Goal: Register for event/course: Sign up to attend an event or enroll in a course

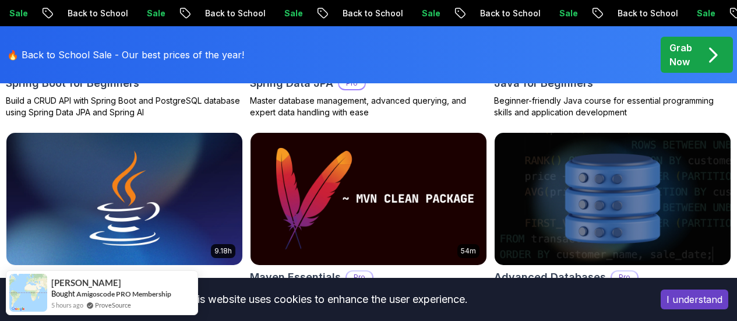
scroll to position [641, 0]
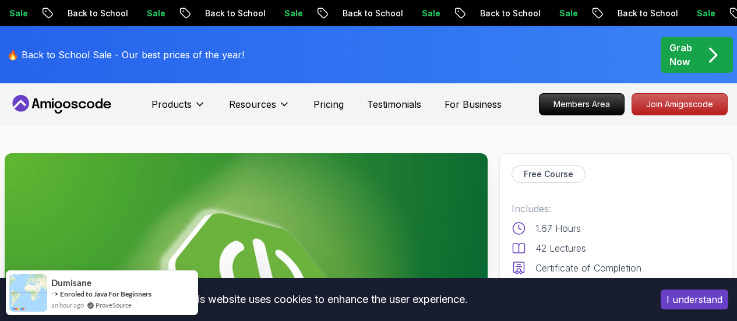
drag, startPoint x: 514, startPoint y: 79, endPoint x: 505, endPoint y: 63, distance: 18.5
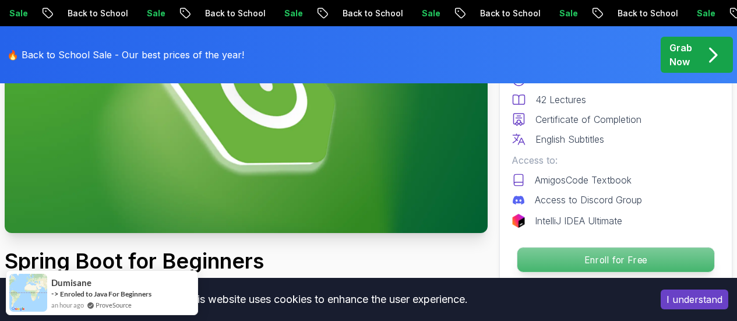
scroll to position [233, 0]
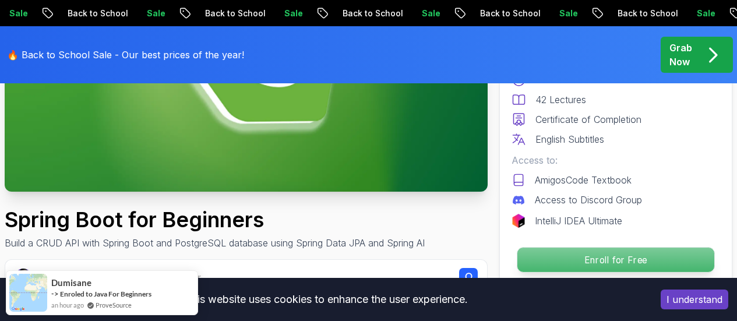
click at [578, 259] on p "Enroll for Free" at bounding box center [615, 260] width 197 height 24
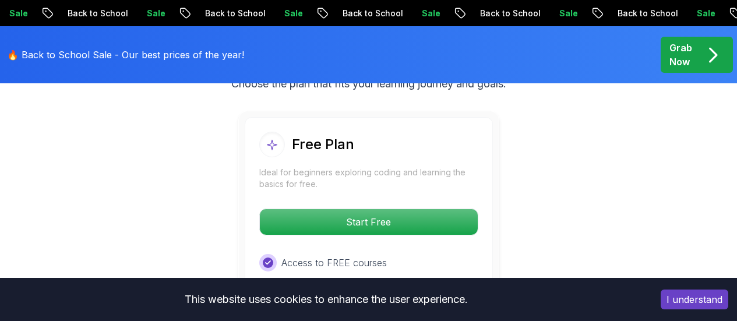
scroll to position [2545, 0]
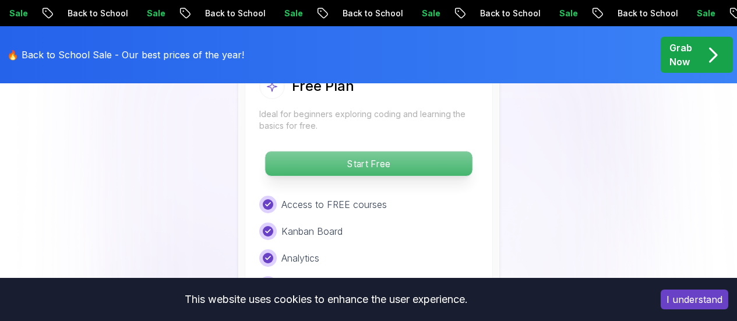
click at [350, 169] on p "Start Free" at bounding box center [368, 163] width 207 height 24
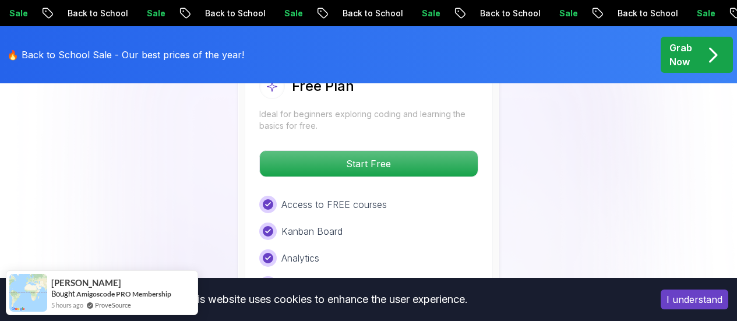
click at [708, 309] on button "I understand" at bounding box center [695, 300] width 68 height 20
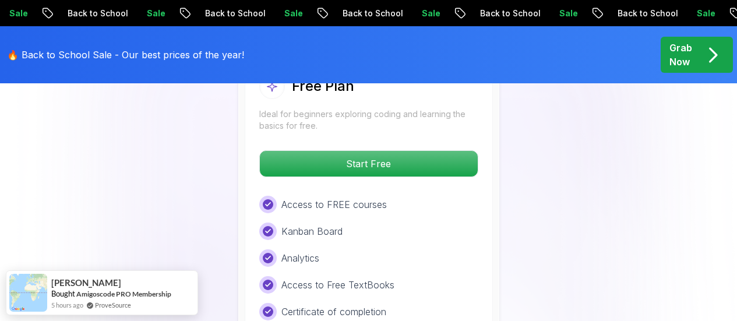
scroll to position [2487, 0]
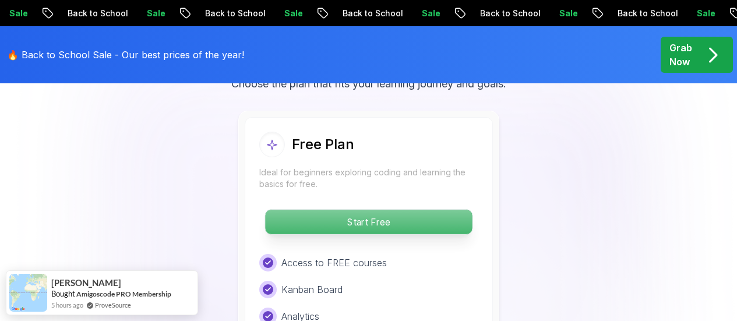
click at [356, 216] on p "Start Free" at bounding box center [368, 222] width 207 height 24
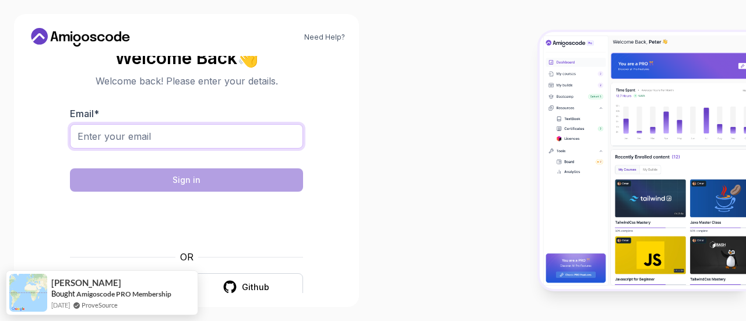
click at [213, 129] on input "Email *" at bounding box center [186, 136] width 233 height 24
type input "ethazem@gmail.com"
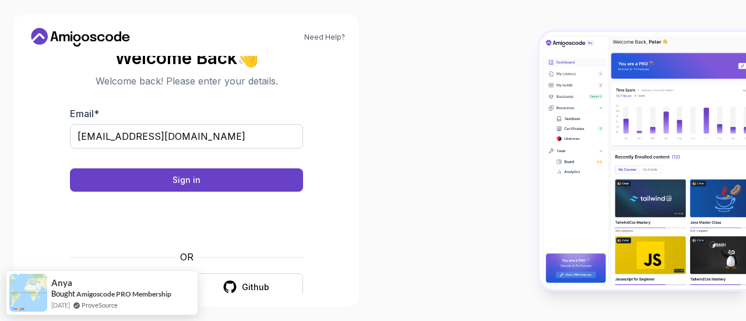
scroll to position [19, 0]
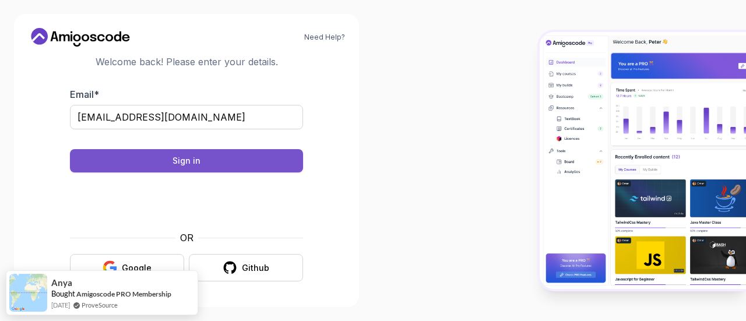
click at [170, 158] on button "Sign in" at bounding box center [186, 160] width 233 height 23
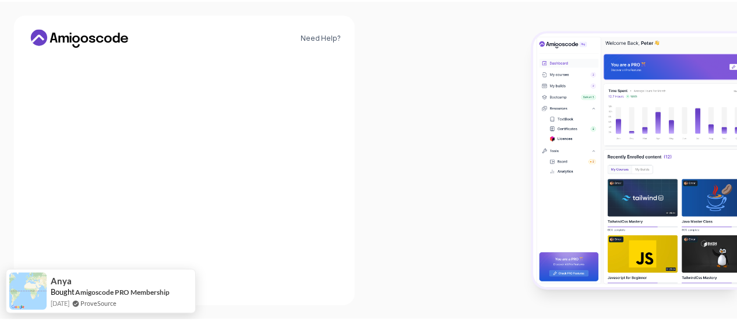
scroll to position [0, 0]
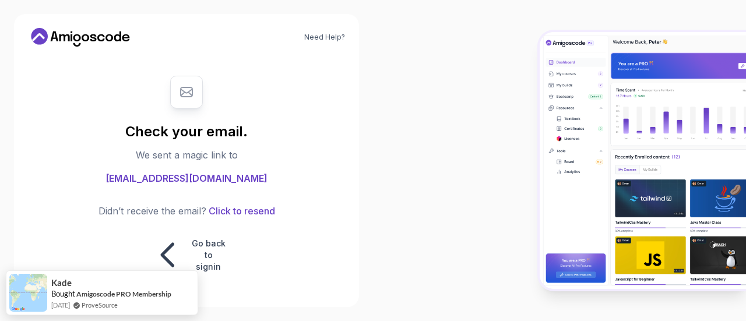
click at [38, 38] on icon at bounding box center [39, 36] width 17 height 17
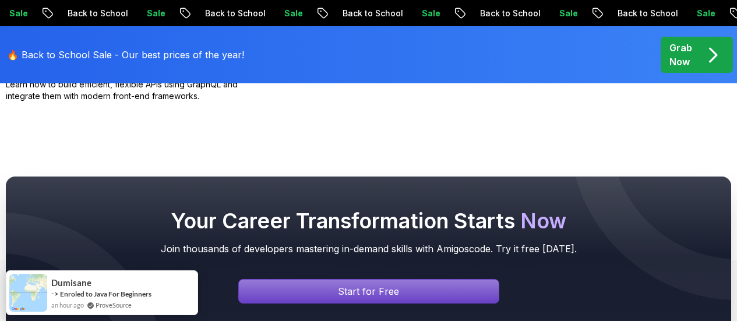
scroll to position [1340, 0]
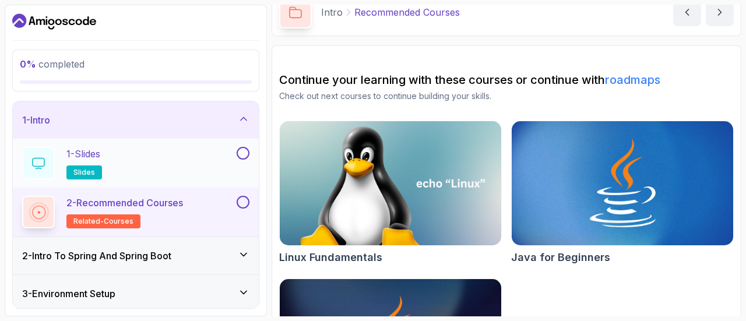
click at [163, 159] on div "1 - Slides slides" at bounding box center [128, 163] width 212 height 33
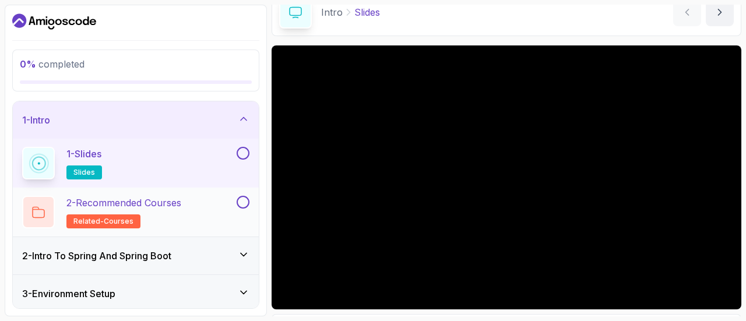
click at [181, 211] on h2 "2 - Recommended Courses related-courses" at bounding box center [123, 212] width 115 height 33
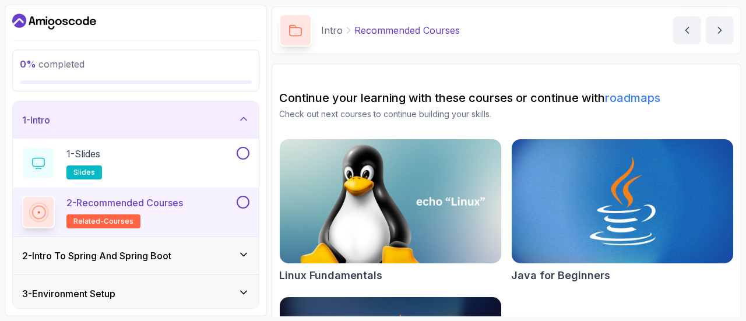
scroll to position [58, 0]
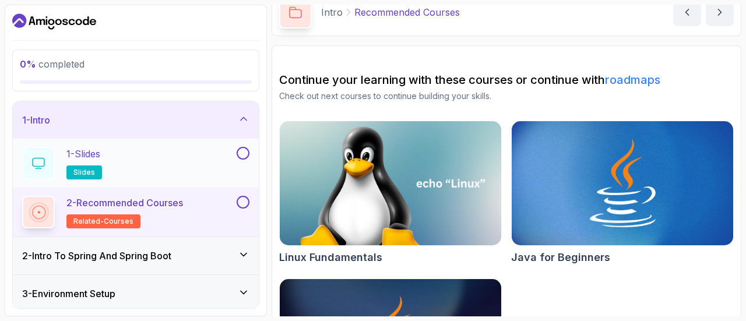
click at [246, 146] on div "1 - Slides slides" at bounding box center [136, 163] width 246 height 49
click at [245, 154] on button at bounding box center [242, 153] width 13 height 13
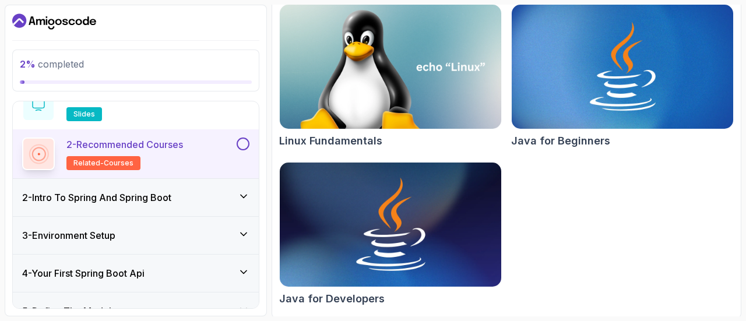
scroll to position [176, 0]
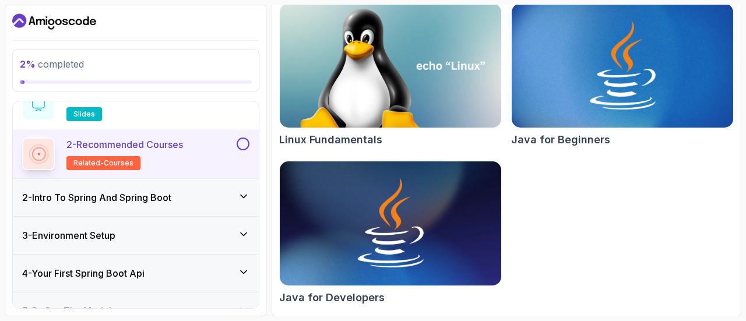
click at [194, 202] on div "2 - Intro To Spring And Spring Boot" at bounding box center [135, 197] width 227 height 14
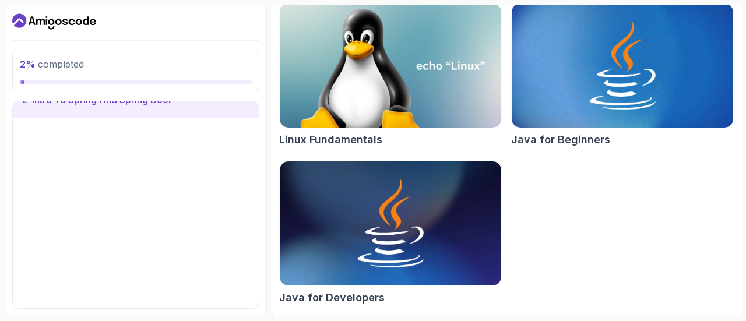
scroll to position [45, 0]
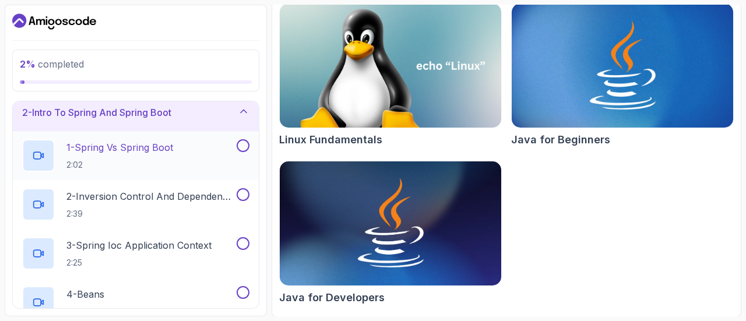
click at [147, 156] on h2 "1 - Spring Vs Spring Boot 2:02" at bounding box center [119, 155] width 107 height 30
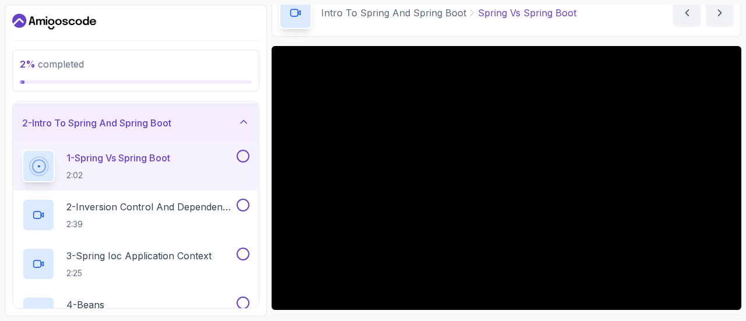
scroll to position [58, 0]
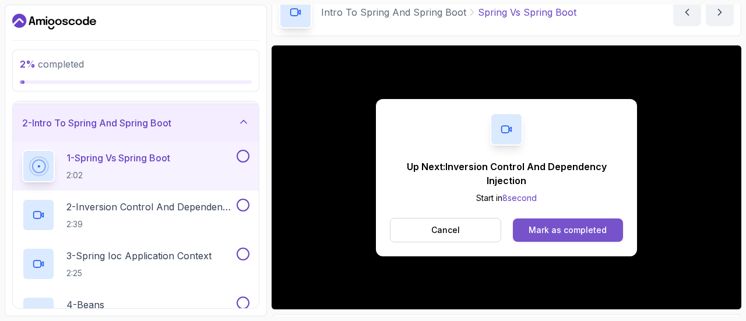
click at [532, 234] on div "Mark as completed" at bounding box center [567, 230] width 78 height 12
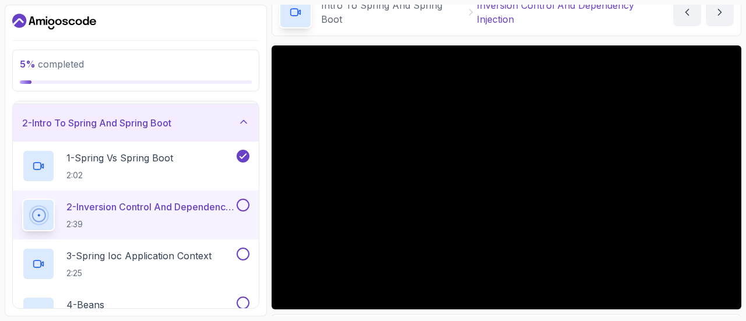
click at [48, 63] on span "5 % completed" at bounding box center [52, 64] width 64 height 12
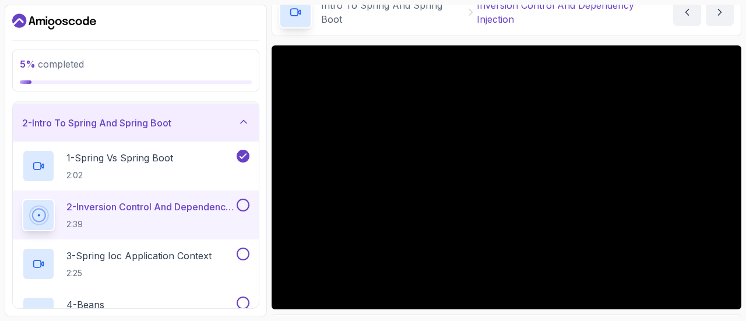
click at [48, 63] on span "5 % completed" at bounding box center [52, 64] width 64 height 12
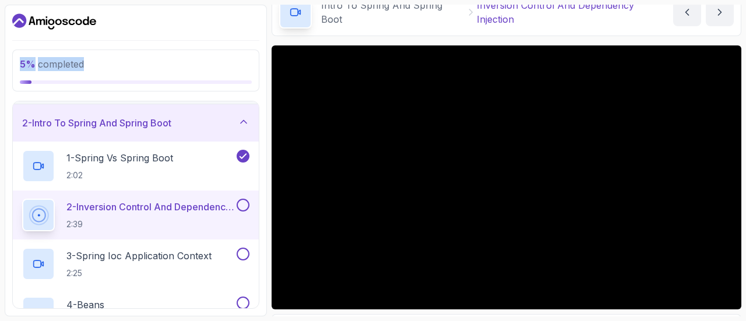
click at [48, 63] on span "5 % completed" at bounding box center [52, 64] width 64 height 12
click at [73, 60] on span "5 % completed" at bounding box center [52, 64] width 64 height 12
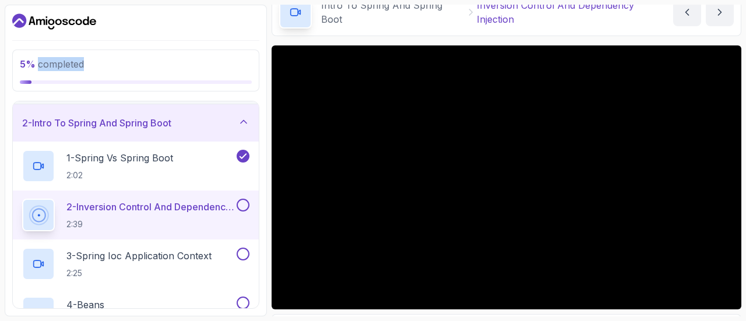
click at [73, 60] on span "5 % completed" at bounding box center [52, 64] width 64 height 12
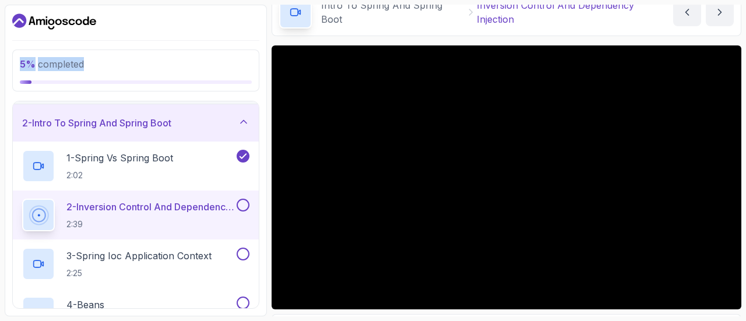
click at [73, 60] on span "5 % completed" at bounding box center [52, 64] width 64 height 12
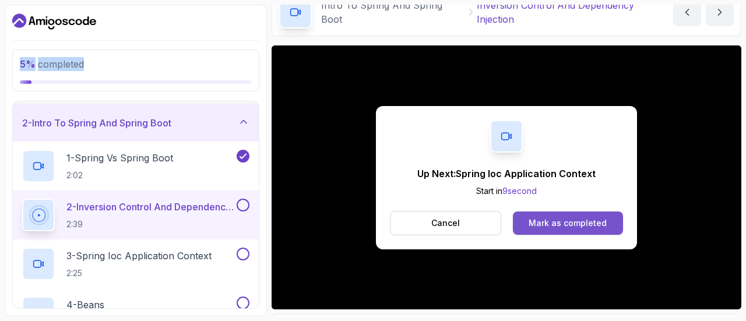
click at [560, 228] on div "Mark as completed" at bounding box center [567, 223] width 78 height 12
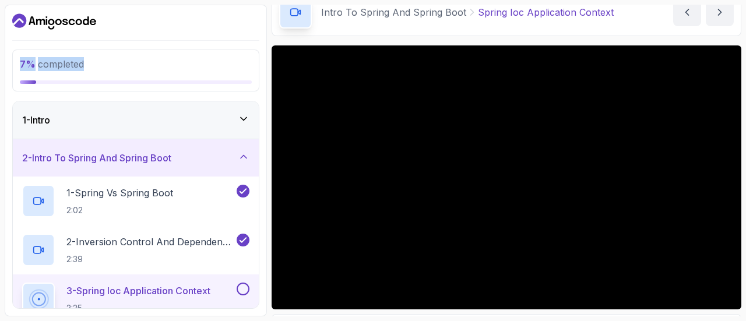
click at [229, 134] on div "1 - Intro" at bounding box center [136, 119] width 246 height 37
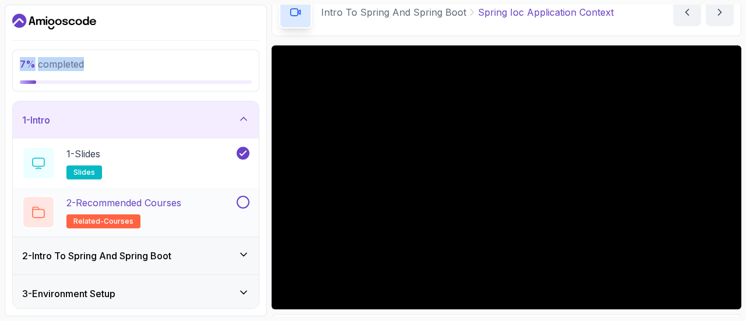
click at [241, 203] on button at bounding box center [242, 202] width 13 height 13
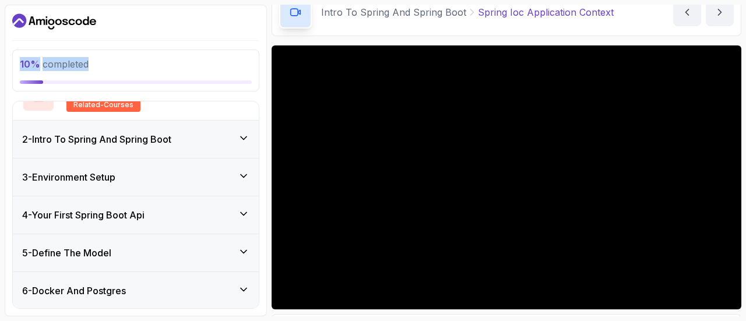
click at [227, 196] on div "4 - Your First Spring Boot Api" at bounding box center [136, 214] width 246 height 37
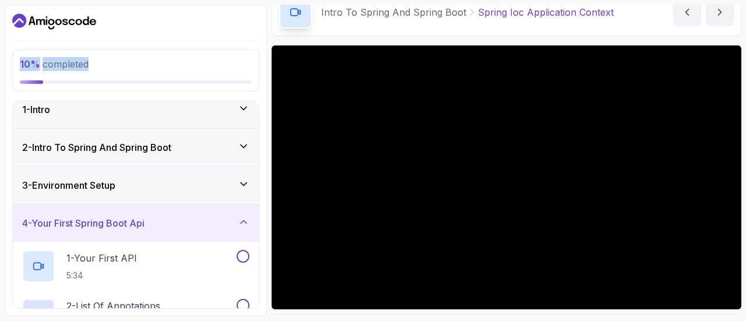
scroll to position [9, 0]
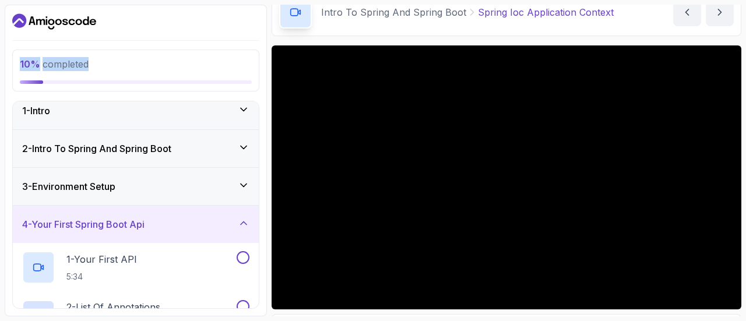
click at [200, 146] on div "2 - Intro To Spring And Spring Boot" at bounding box center [135, 149] width 227 height 14
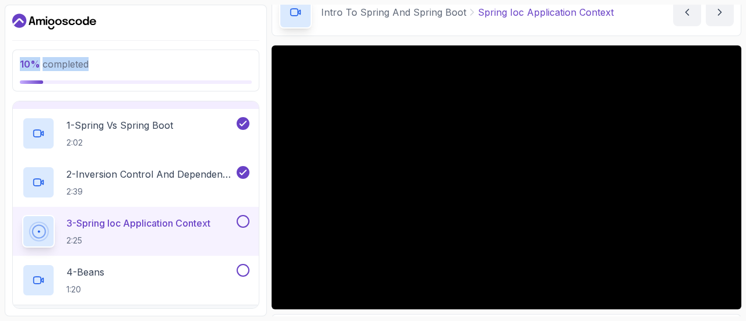
scroll to position [184, 0]
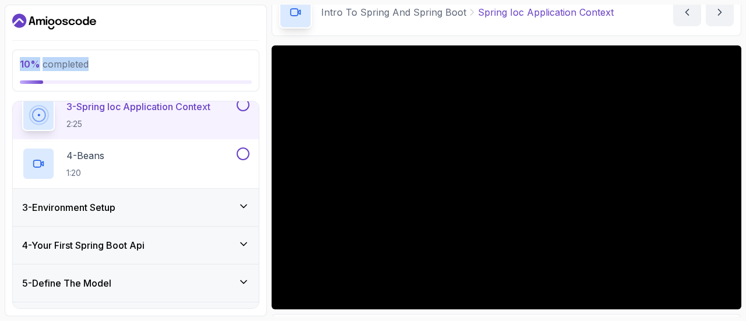
click at [216, 197] on div "3 - Environment Setup" at bounding box center [136, 207] width 246 height 37
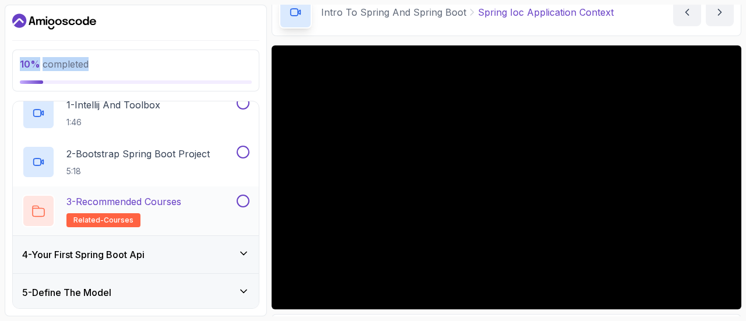
scroll to position [68, 0]
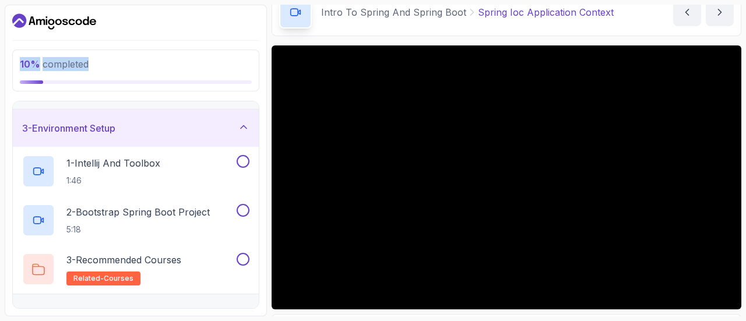
click at [24, 17] on icon "Dashboard" at bounding box center [19, 20] width 14 height 14
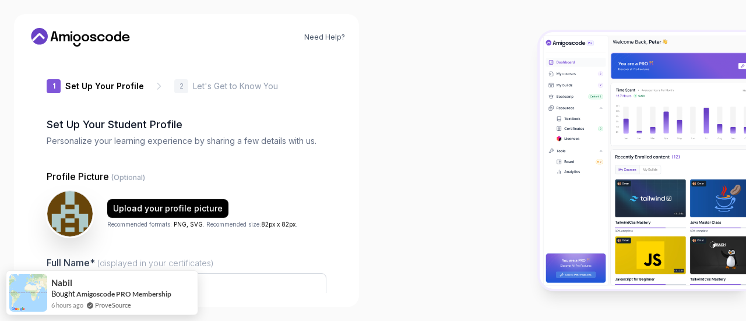
type input "luckypandad2d64"
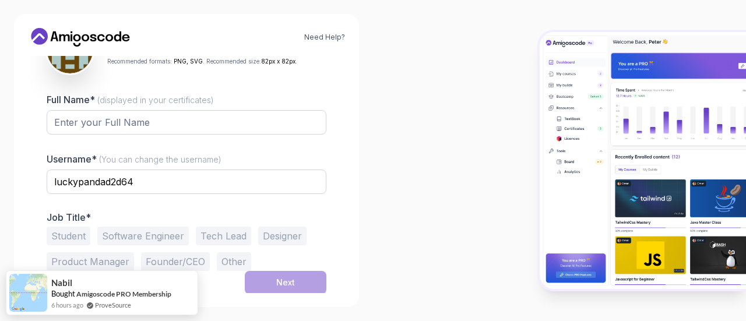
scroll to position [165, 0]
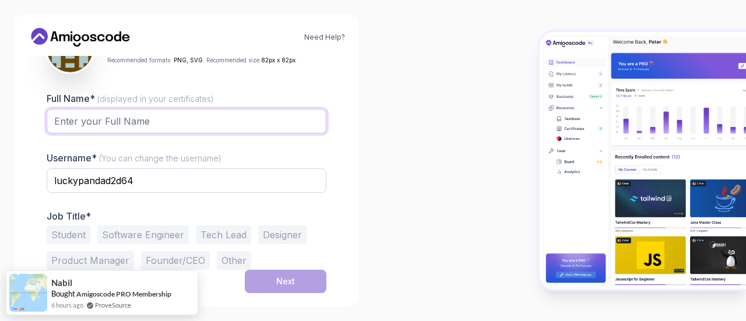
click at [158, 126] on input "Full Name* (displayed in your certificates)" at bounding box center [187, 121] width 280 height 24
type input "Hazem [PERSON_NAME]"
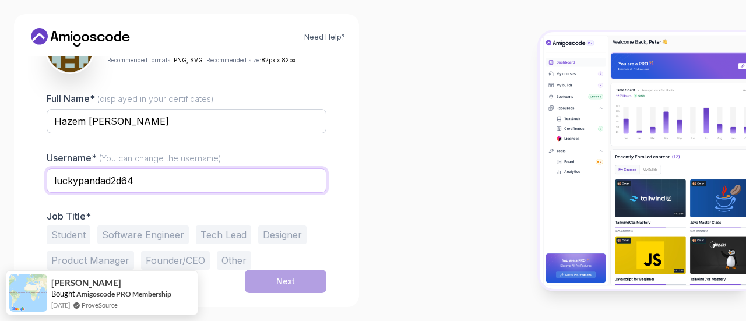
click at [126, 179] on input "luckypandad2d64" at bounding box center [187, 180] width 280 height 24
type input "hzmehab"
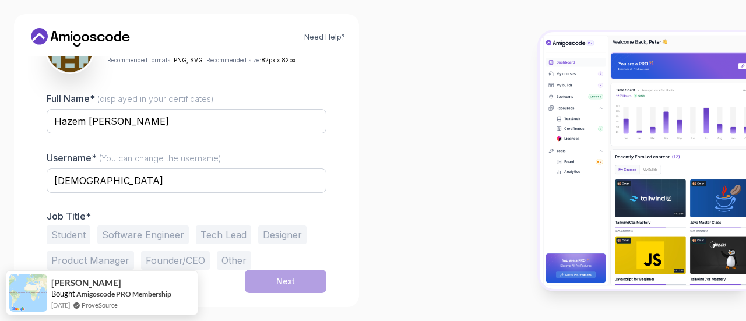
click at [172, 235] on button "Software Engineer" at bounding box center [142, 234] width 91 height 19
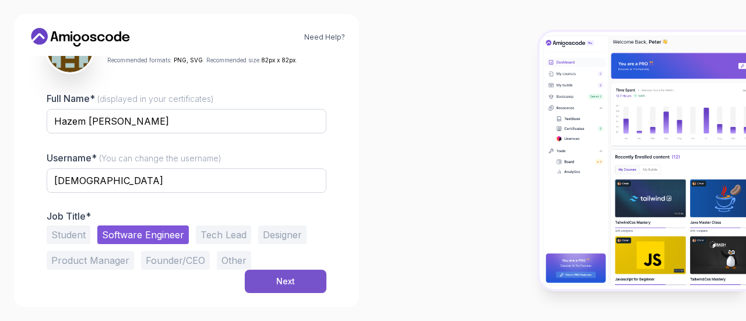
click at [294, 283] on div "Next" at bounding box center [285, 282] width 19 height 12
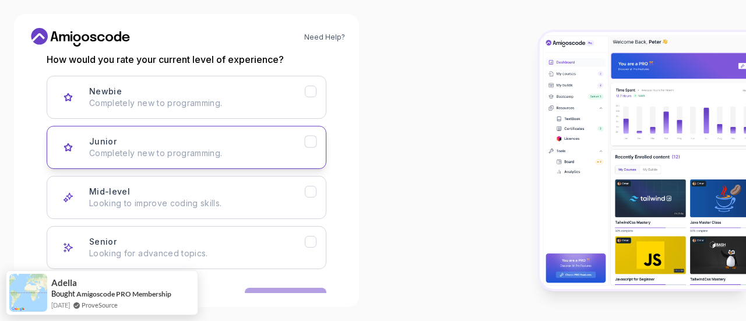
click at [276, 143] on div "Junior Completely new to programming." at bounding box center [197, 147] width 216 height 23
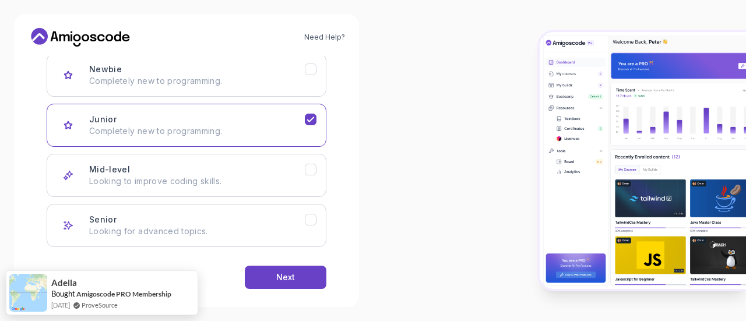
scroll to position [202, 0]
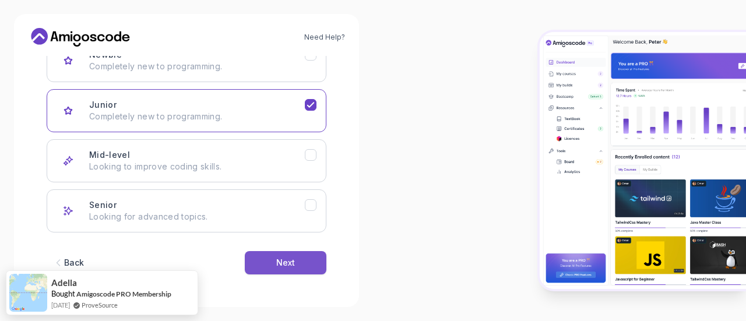
click at [302, 260] on button "Next" at bounding box center [286, 262] width 82 height 23
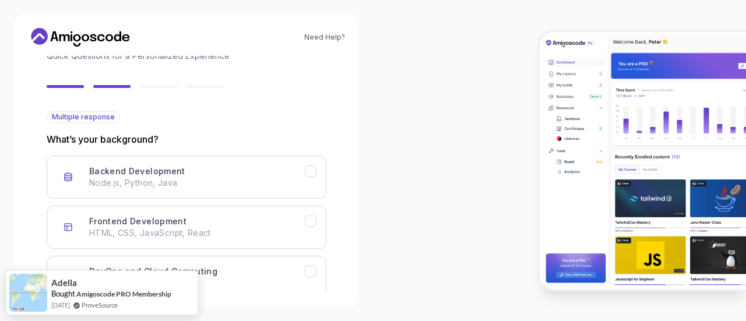
scroll to position [143, 0]
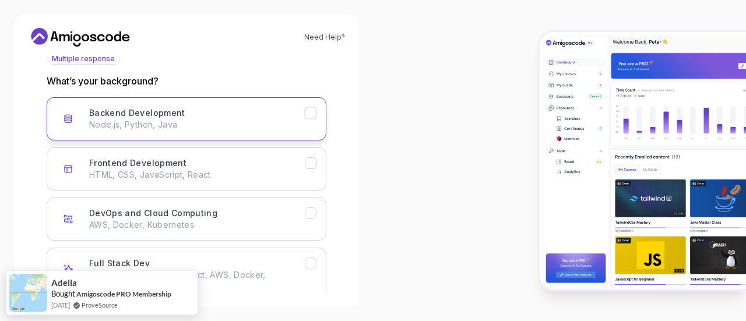
click at [313, 115] on icon "Backend Development" at bounding box center [310, 113] width 11 height 11
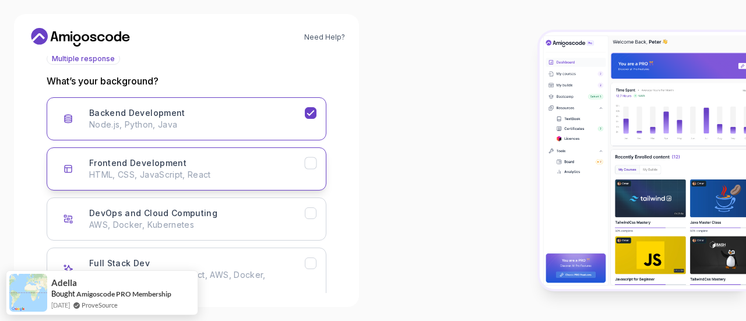
click at [313, 171] on button "Frontend Development HTML, CSS, JavaScript, React" at bounding box center [187, 168] width 280 height 43
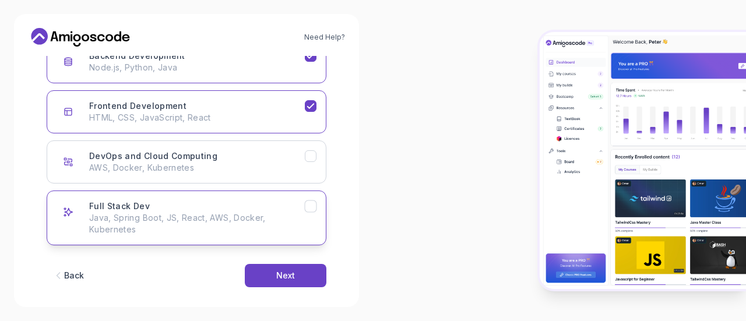
scroll to position [202, 0]
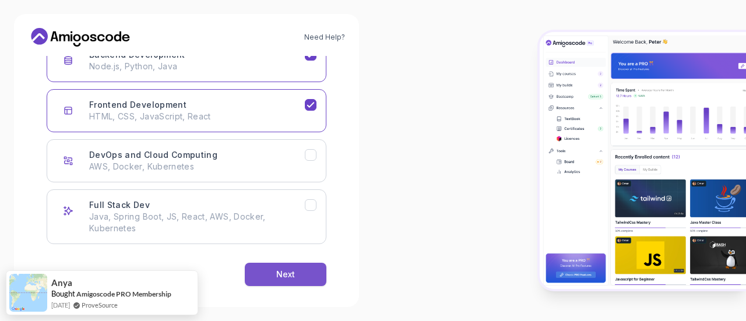
click at [291, 278] on div "Next" at bounding box center [285, 275] width 19 height 12
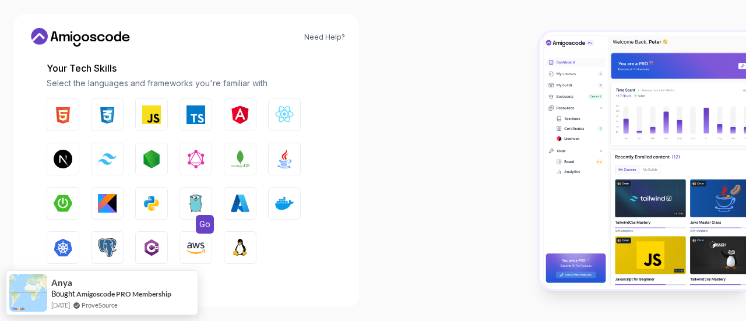
scroll to position [143, 0]
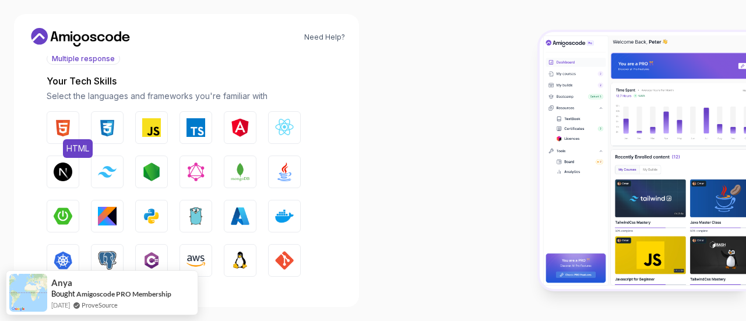
drag, startPoint x: 63, startPoint y: 125, endPoint x: 78, endPoint y: 129, distance: 15.7
click at [63, 125] on img "button" at bounding box center [63, 127] width 19 height 19
click at [107, 127] on img "button" at bounding box center [107, 127] width 19 height 19
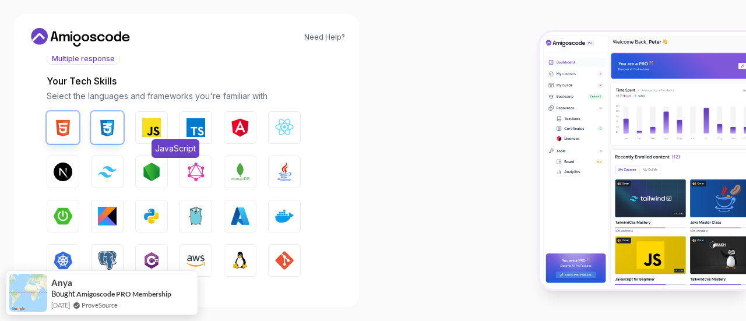
click at [157, 129] on img "button" at bounding box center [151, 127] width 19 height 19
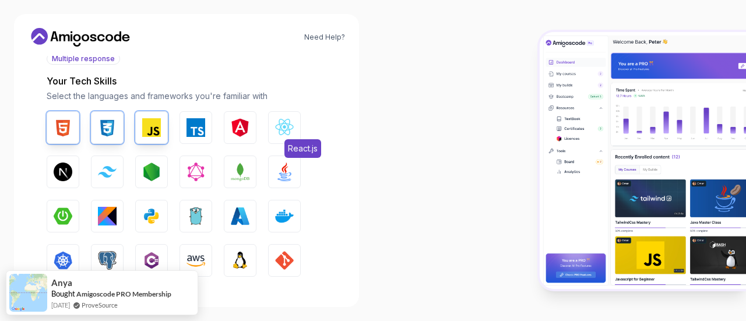
click at [296, 128] on button "React.js" at bounding box center [284, 127] width 33 height 33
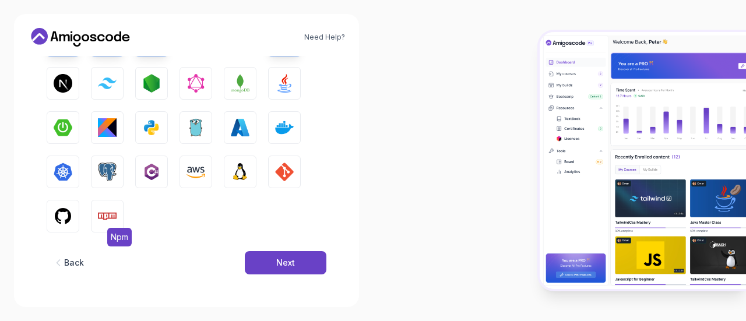
scroll to position [174, 0]
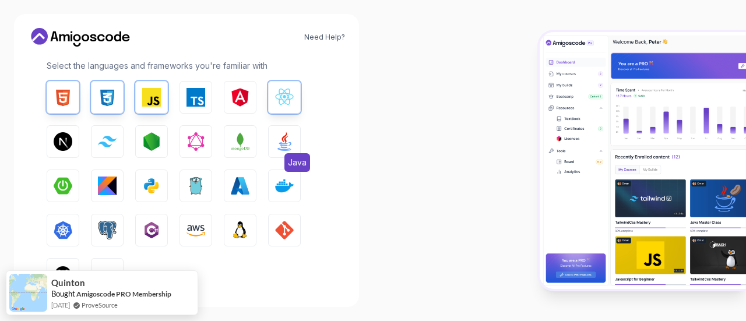
click at [280, 146] on img "button" at bounding box center [284, 141] width 19 height 19
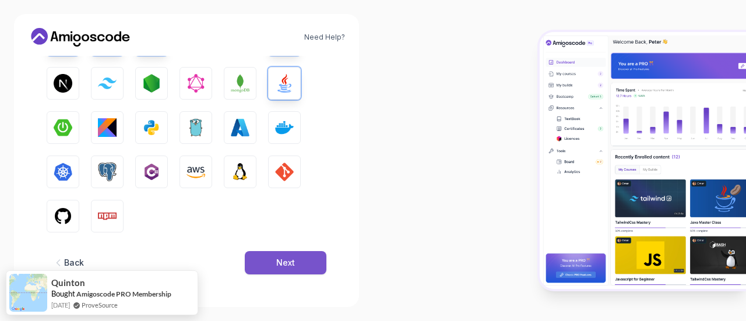
click at [290, 261] on div "Next" at bounding box center [285, 263] width 19 height 12
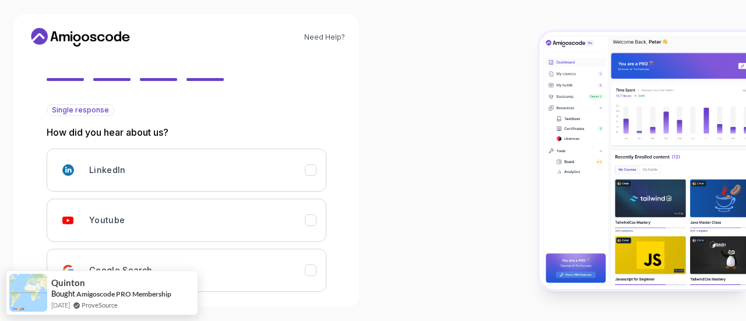
scroll to position [150, 0]
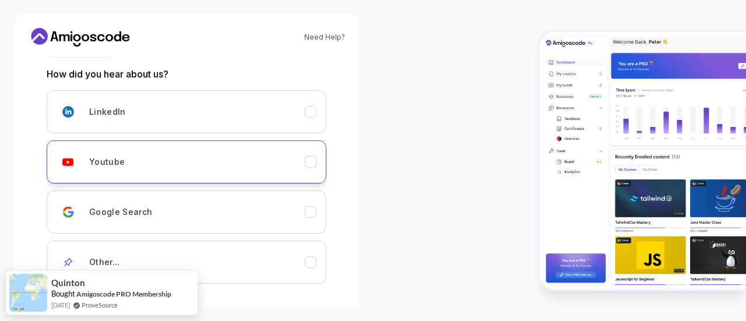
click at [160, 157] on div "Youtube" at bounding box center [197, 161] width 216 height 23
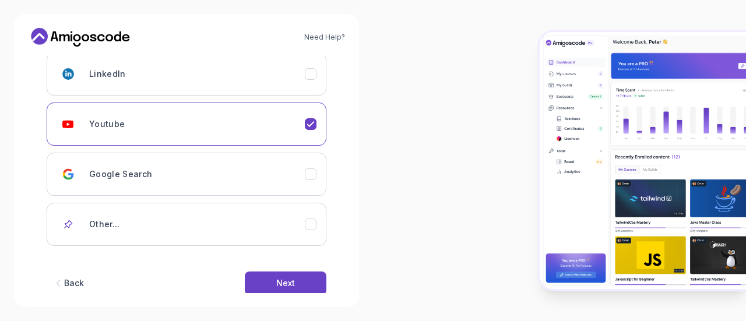
scroll to position [209, 0]
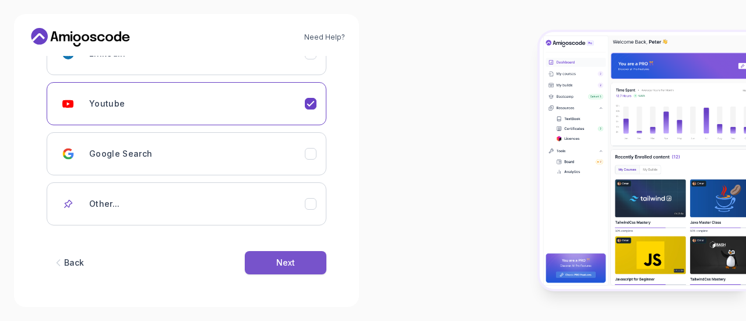
click at [295, 258] on button "Next" at bounding box center [286, 262] width 82 height 23
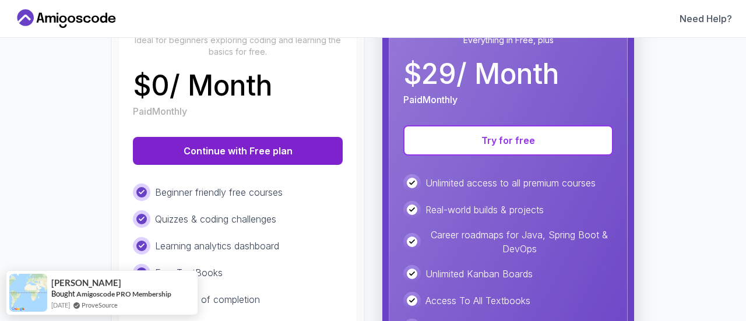
scroll to position [117, 0]
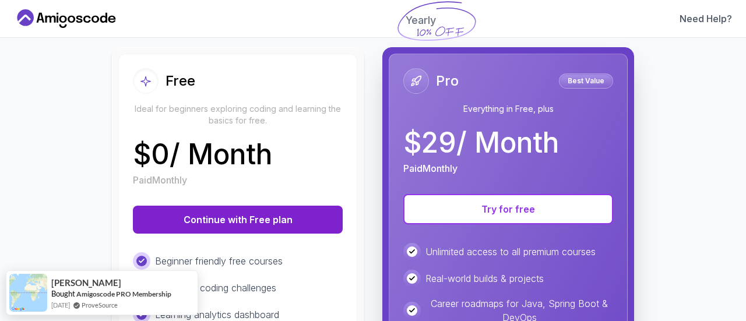
click at [245, 227] on button "Continue with Free plan" at bounding box center [238, 220] width 210 height 28
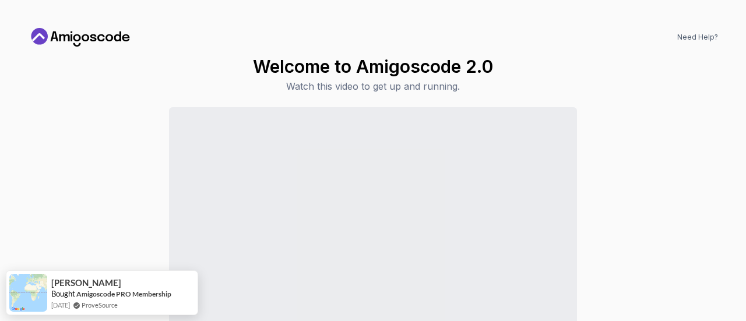
click at [647, 163] on div "Continue to Dashboard" at bounding box center [373, 245] width 690 height 276
click at [643, 84] on div "Welcome to Amigoscode 2.0 Watch this video to get up and running. Continue to D…" at bounding box center [373, 219] width 690 height 327
drag, startPoint x: 627, startPoint y: 174, endPoint x: 605, endPoint y: 260, distance: 89.0
drag, startPoint x: 96, startPoint y: 104, endPoint x: 73, endPoint y: 39, distance: 69.3
click at [96, 103] on div "Welcome to Amigoscode 2.0 Watch this video to get up and running. Continue to D…" at bounding box center [373, 219] width 690 height 327
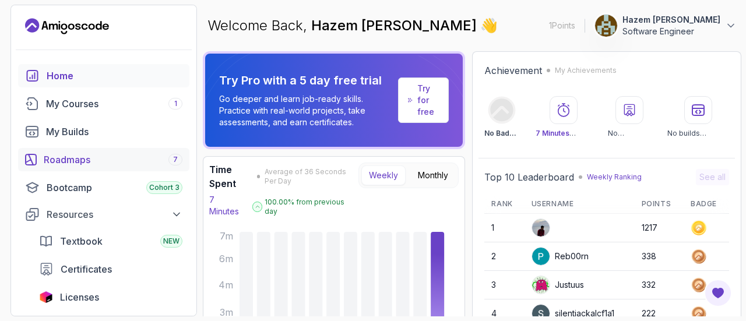
click at [91, 168] on link "Roadmaps 7" at bounding box center [103, 159] width 171 height 23
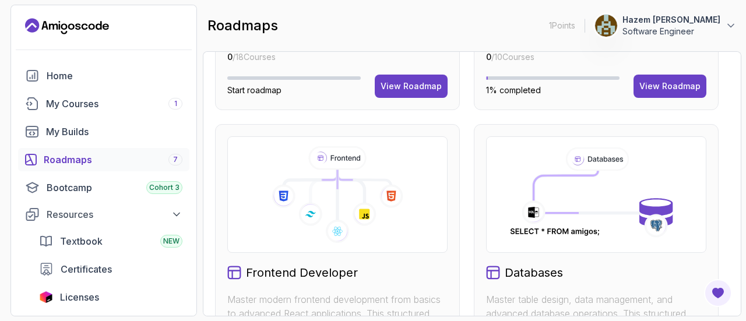
scroll to position [86, 0]
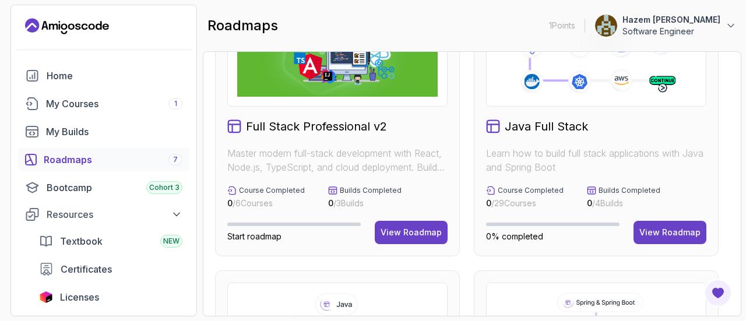
click at [369, 97] on img at bounding box center [337, 48] width 200 height 97
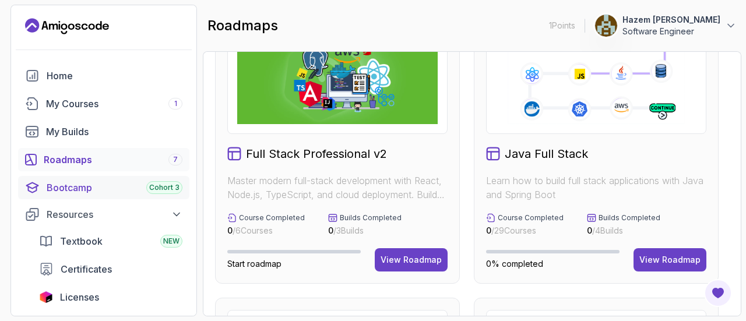
scroll to position [0, 0]
click at [103, 103] on div "My Courses 1" at bounding box center [114, 104] width 136 height 14
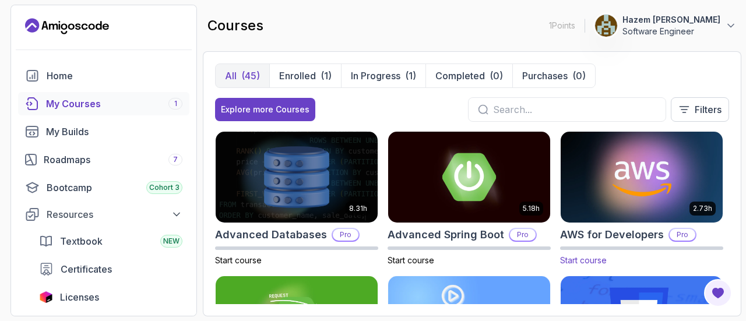
drag, startPoint x: 616, startPoint y: 83, endPoint x: 610, endPoint y: 203, distance: 120.7
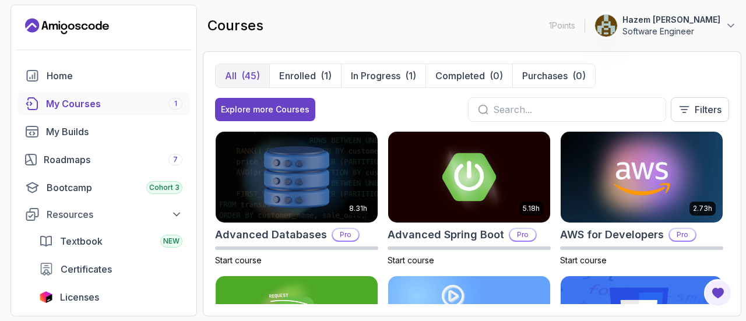
click at [246, 70] on div "(45)" at bounding box center [250, 76] width 19 height 14
click at [280, 114] on div "Explore more Courses" at bounding box center [265, 110] width 89 height 12
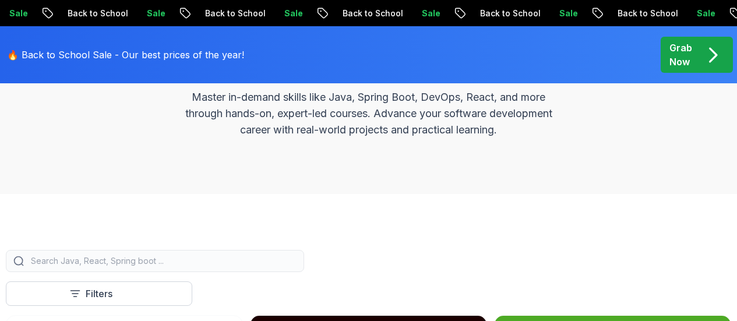
scroll to position [350, 0]
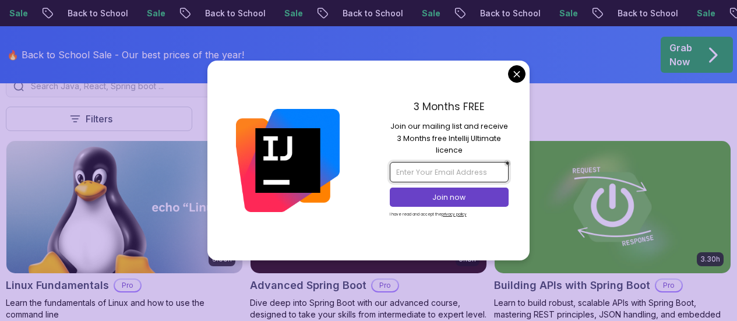
click at [425, 179] on input "email" at bounding box center [449, 172] width 119 height 20
click at [433, 168] on input "email" at bounding box center [449, 172] width 119 height 20
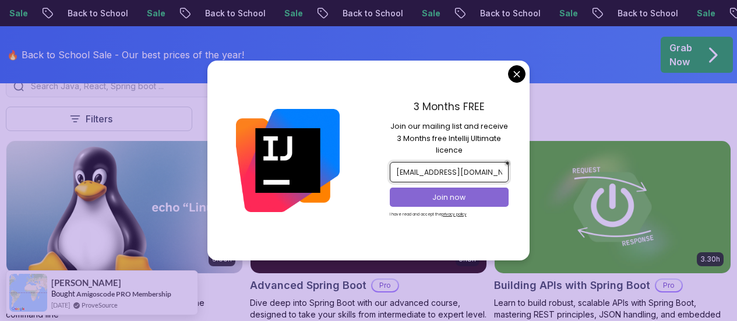
scroll to position [816, 0]
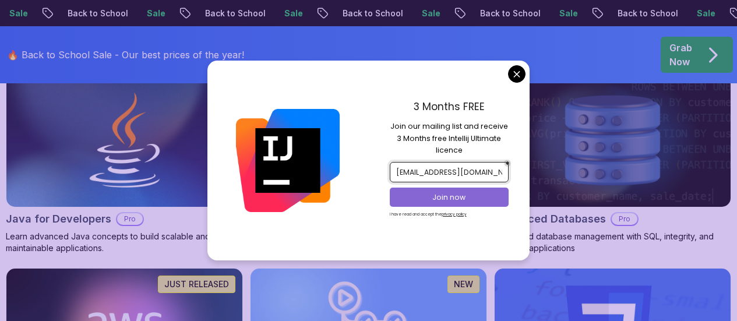
type input "[EMAIL_ADDRESS][DOMAIN_NAME]"
click at [446, 197] on p "Join now" at bounding box center [449, 197] width 97 height 10
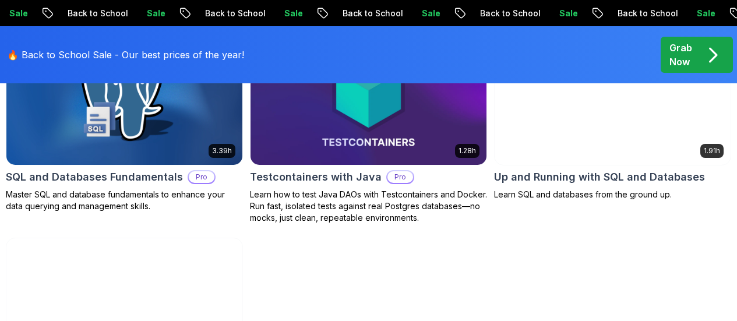
scroll to position [3495, 0]
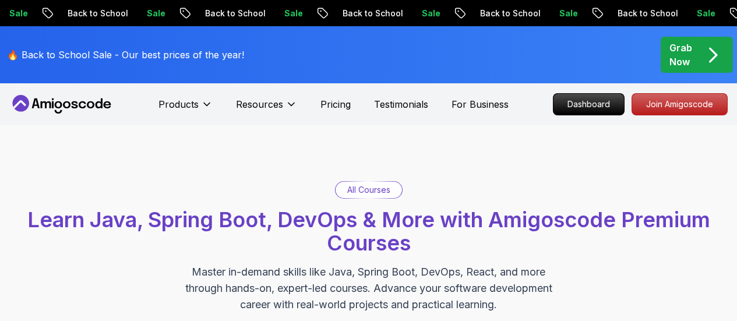
scroll to position [233, 0]
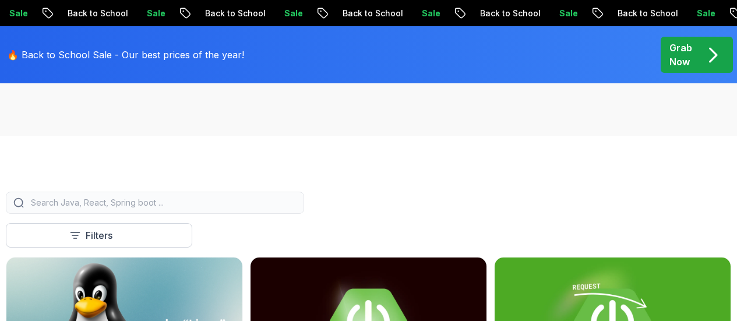
click at [283, 203] on div at bounding box center [155, 203] width 298 height 22
click at [284, 209] on input "search" at bounding box center [163, 203] width 268 height 12
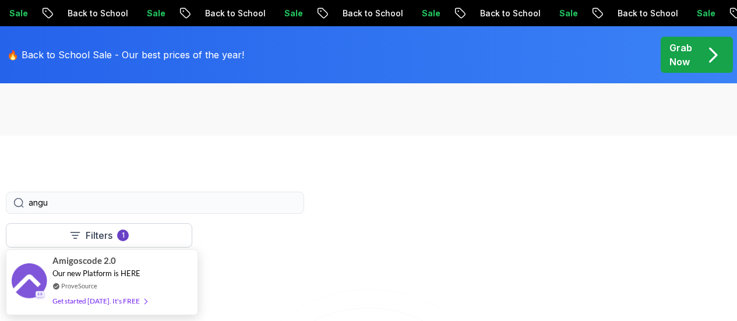
scroll to position [350, 0]
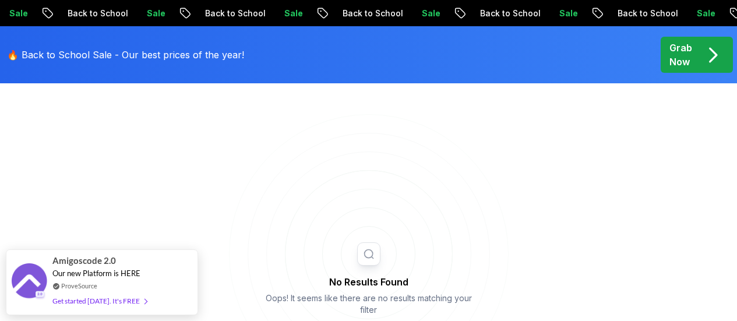
scroll to position [524, 0]
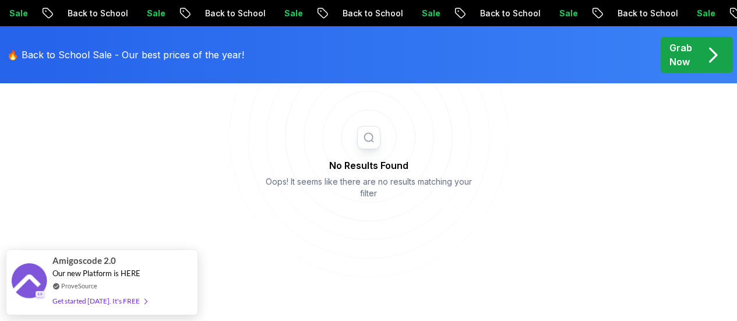
type input "angular"
click at [0, 0] on icon "button" at bounding box center [0, 0] width 0 height 0
click at [0, 0] on p "Free" at bounding box center [0, 0] width 0 height 0
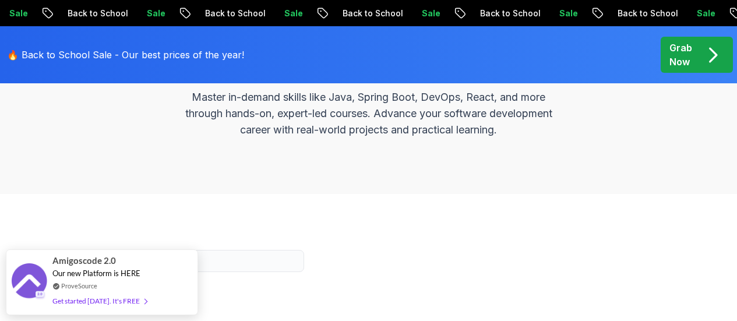
scroll to position [58, 0]
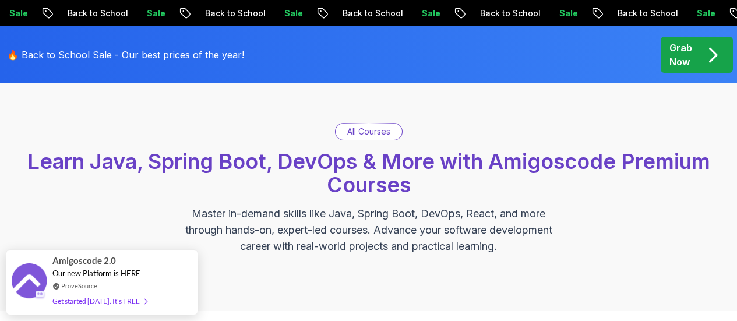
click at [366, 127] on p "All Courses" at bounding box center [368, 132] width 43 height 12
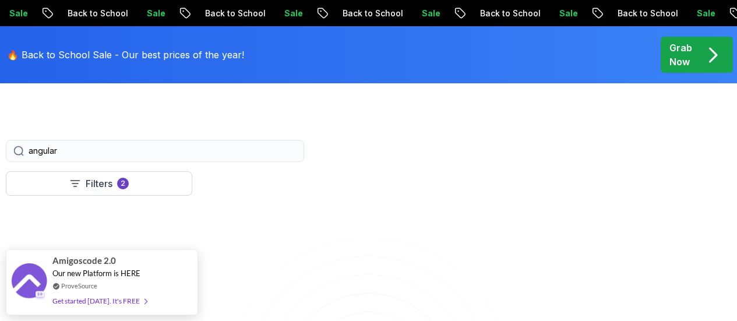
scroll to position [291, 0]
click at [291, 150] on input "angular" at bounding box center [163, 145] width 268 height 12
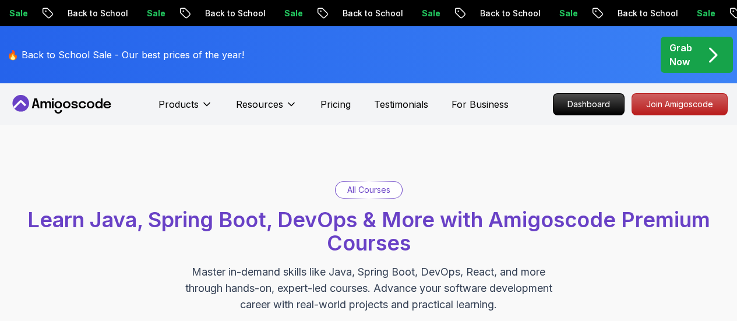
click at [365, 193] on p "All Courses" at bounding box center [368, 190] width 43 height 12
click at [358, 149] on div "All Courses Learn Java, Spring Boot, DevOps & More with Amigoscode Premium Cour…" at bounding box center [368, 246] width 737 height 243
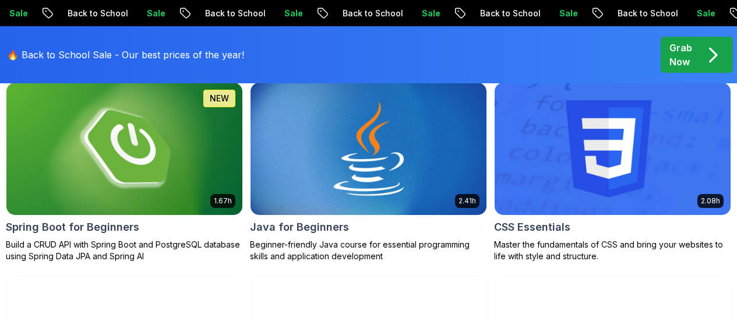
scroll to position [350, 0]
